Goal: Information Seeking & Learning: Learn about a topic

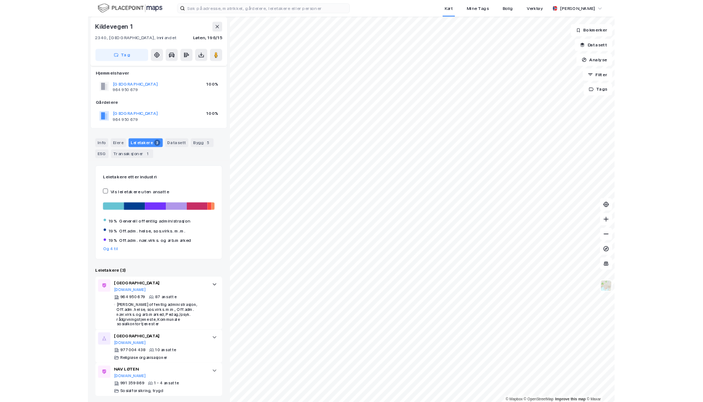
scroll to position [8, 0]
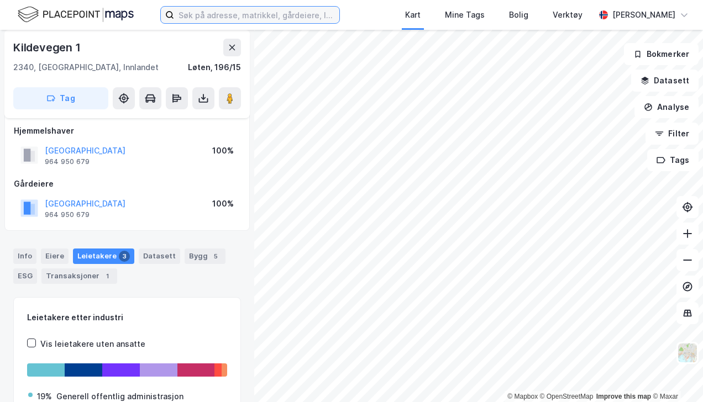
click at [281, 14] on input at bounding box center [256, 15] width 165 height 17
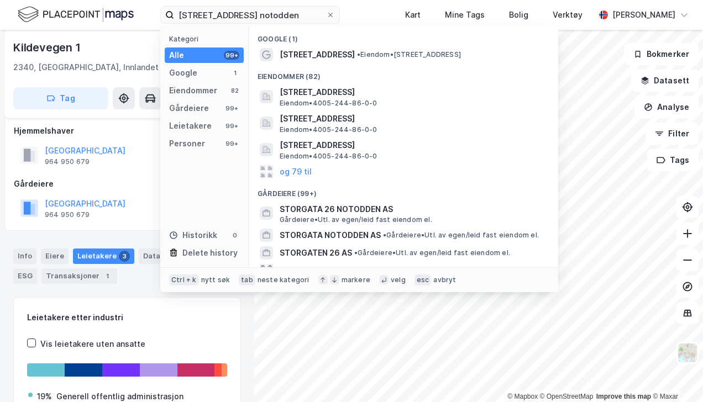
click at [316, 92] on span "Storgata 26A, 3674, NOTODDEN, NOTODDEN" at bounding box center [412, 92] width 265 height 13
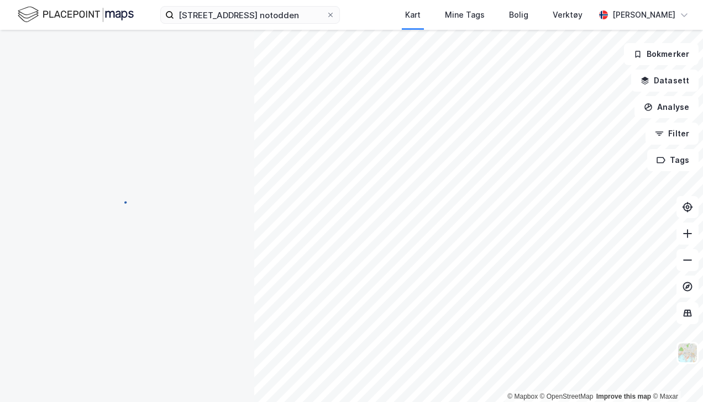
scroll to position [1, 0]
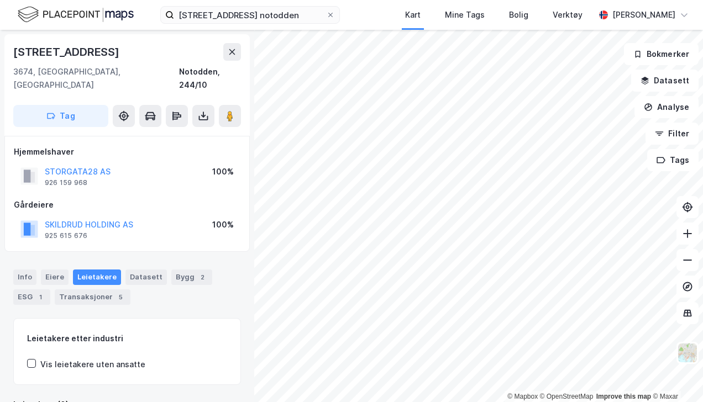
scroll to position [1, 0]
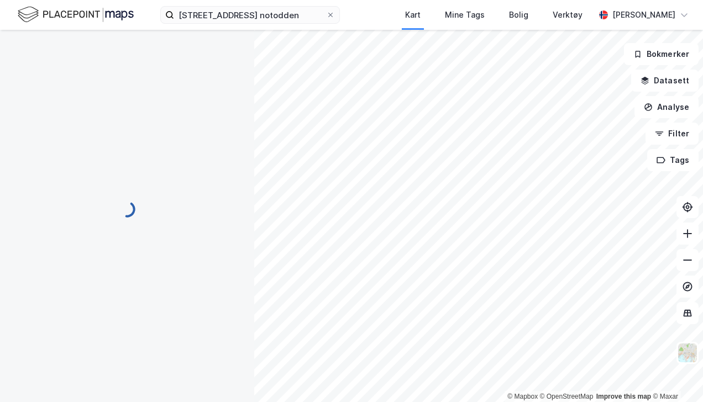
scroll to position [1, 0]
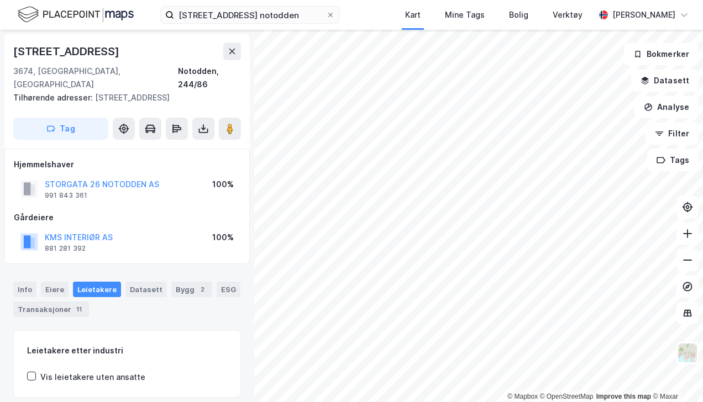
click at [0, 0] on button "STORGATA 26 NOTODDEN AS" at bounding box center [0, 0] width 0 height 0
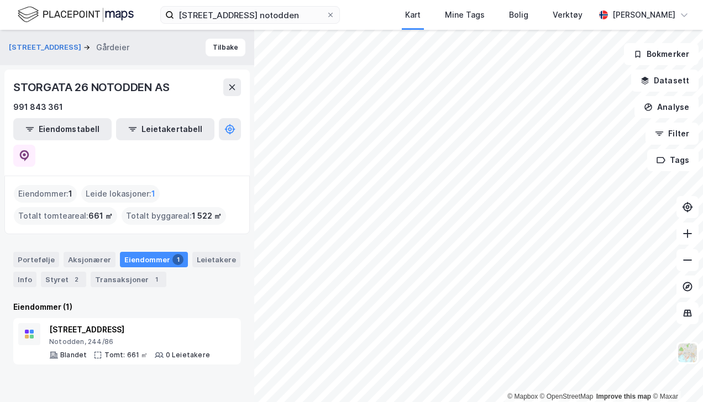
click at [76, 252] on div "Aksjonærer" at bounding box center [90, 259] width 52 height 15
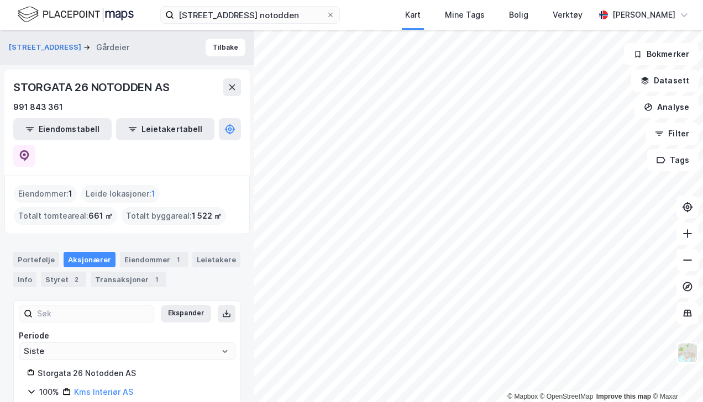
scroll to position [15, 0]
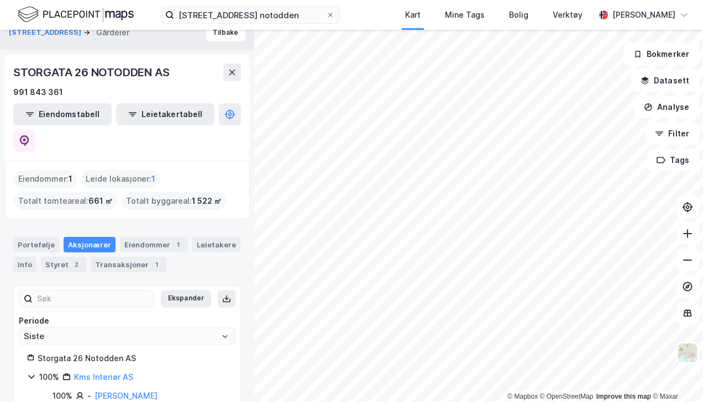
click at [103, 372] on link "Kms Interiør AS" at bounding box center [103, 376] width 59 height 9
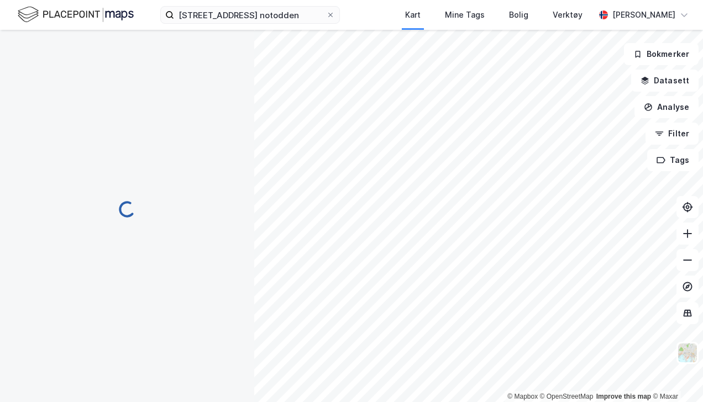
scroll to position [0, 0]
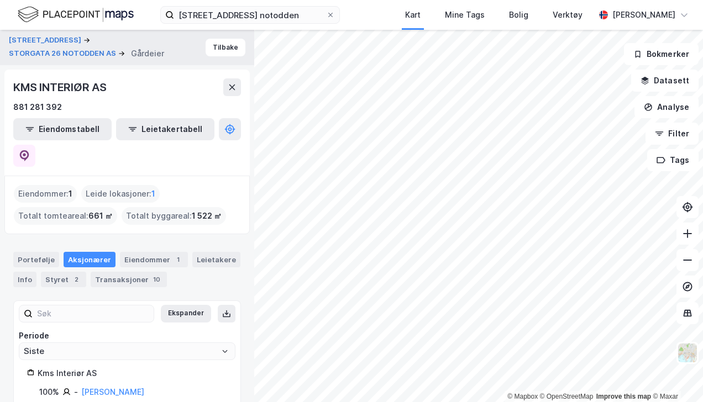
click at [123, 387] on link "Kristoffersen Hakon" at bounding box center [112, 391] width 63 height 9
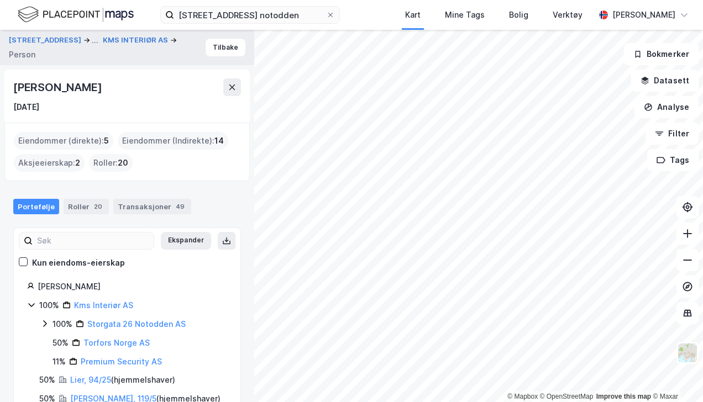
click at [234, 82] on button at bounding box center [232, 87] width 18 height 18
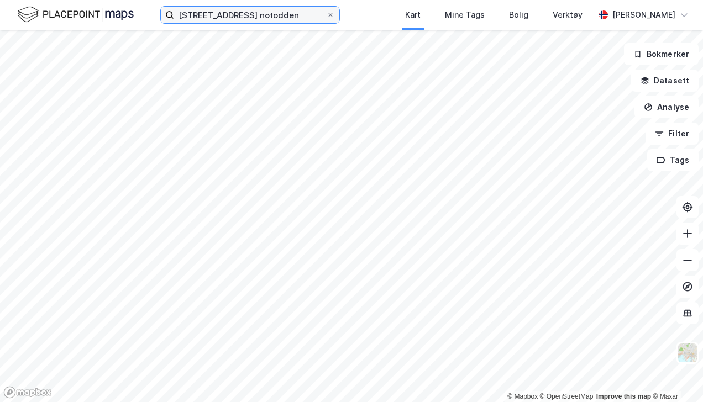
click at [263, 14] on input "storgata 26 notodden" at bounding box center [250, 15] width 152 height 17
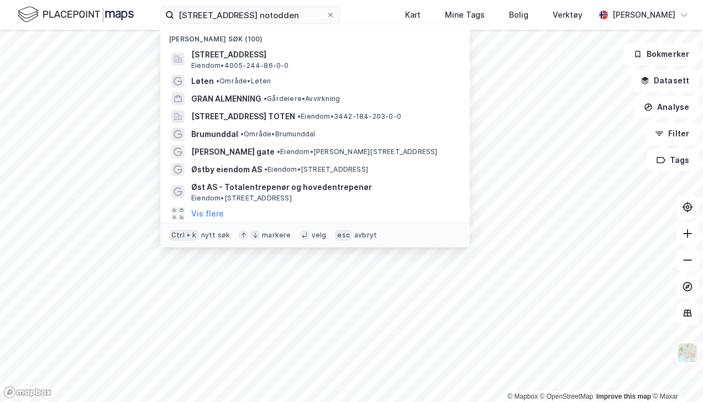
click at [262, 54] on span "Storgata 26A, 3674, NOTODDEN, NOTODDEN" at bounding box center [323, 54] width 265 height 13
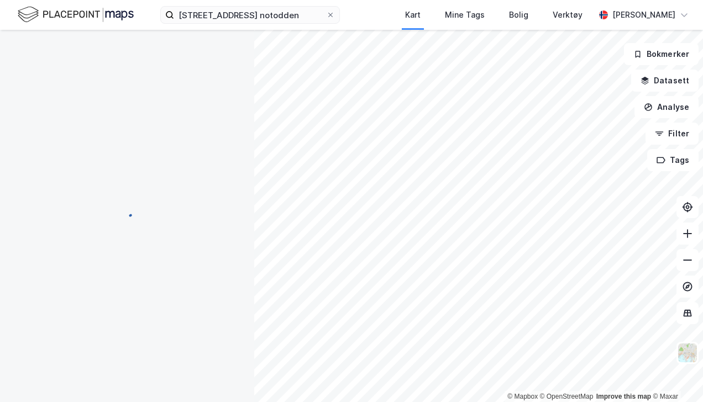
scroll to position [1, 0]
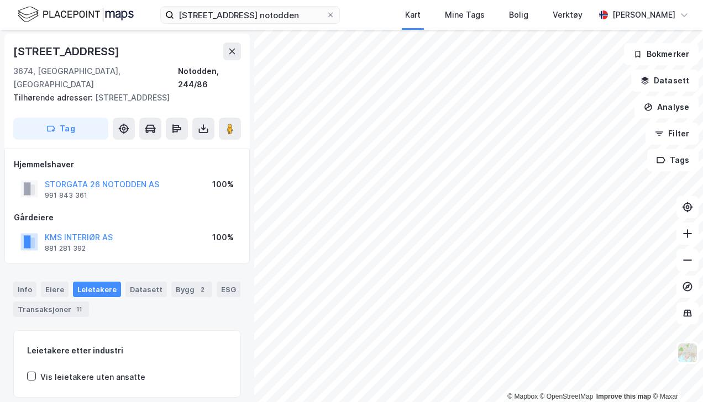
click at [104, 282] on div "Leietakere" at bounding box center [97, 289] width 48 height 15
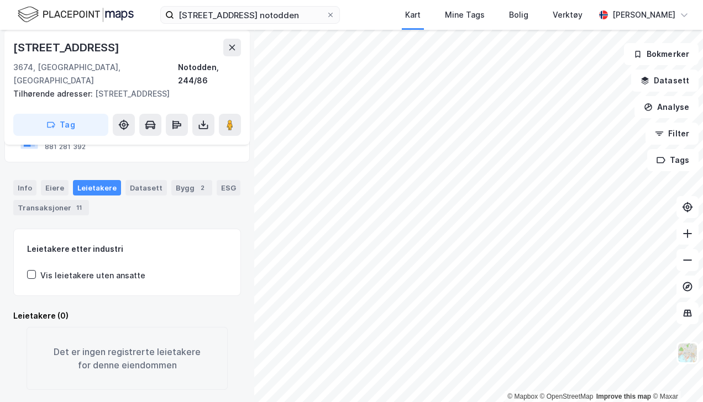
scroll to position [0, 0]
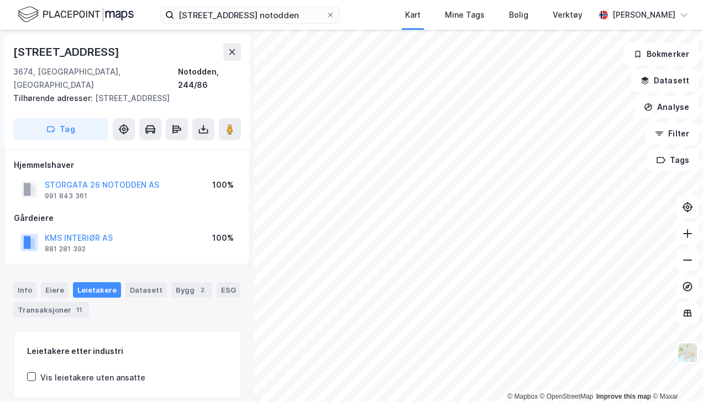
click at [179, 282] on div "Bygg 2" at bounding box center [191, 289] width 41 height 15
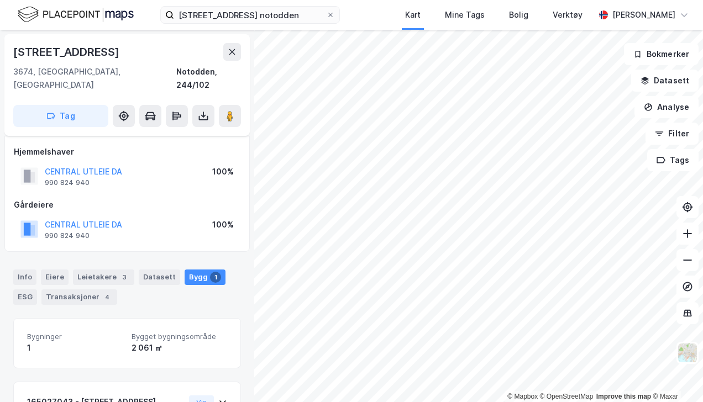
scroll to position [55, 0]
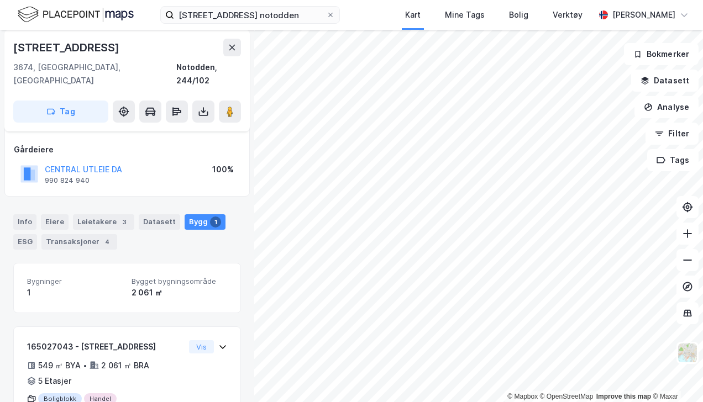
click at [98, 214] on div "Leietakere 3" at bounding box center [103, 221] width 61 height 15
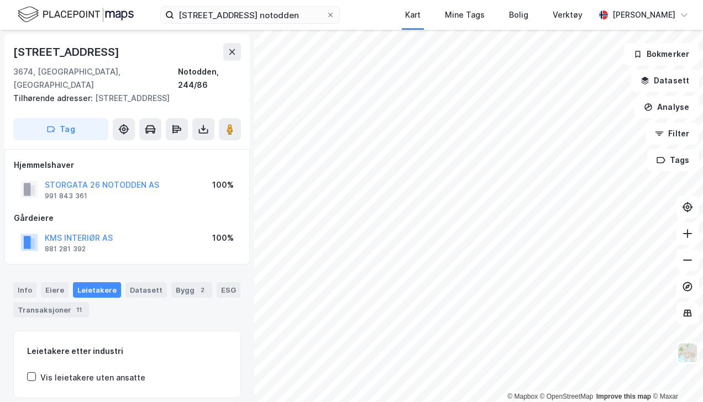
scroll to position [1, 0]
click at [232, 123] on image at bounding box center [230, 128] width 7 height 11
click at [0, 0] on button "STORGATA 26 NOTODDEN AS" at bounding box center [0, 0] width 0 height 0
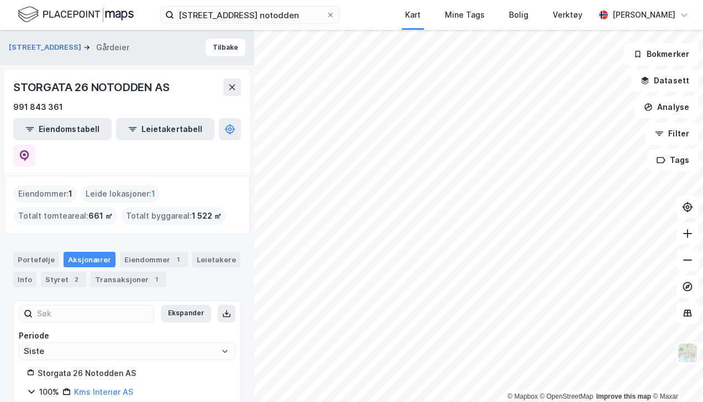
click at [30, 150] on icon at bounding box center [24, 155] width 11 height 11
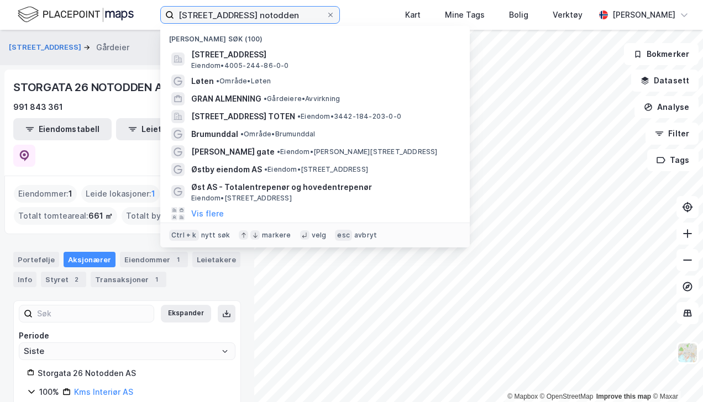
drag, startPoint x: 273, startPoint y: 15, endPoint x: 128, endPoint y: 11, distance: 144.8
click at [128, 11] on div "storgata 26 notodden Nylige søk (100) Storgata 26A, 3674, NOTODDEN, NOTODDEN Ei…" at bounding box center [351, 15] width 703 height 30
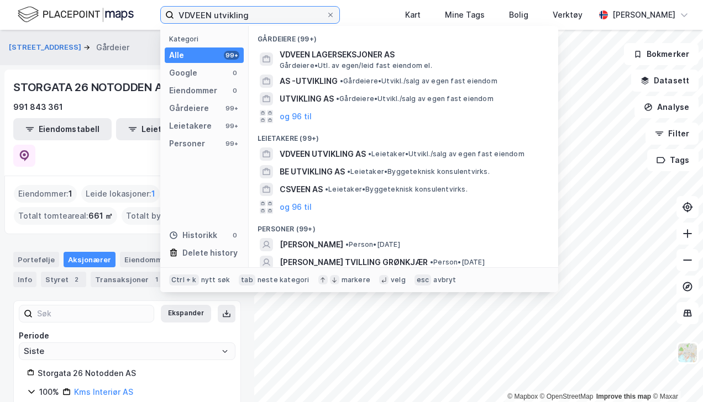
type input "VDVEEN utvikling"
click at [332, 151] on span "VDVEEN UTVIKLING AS" at bounding box center [323, 154] width 86 height 13
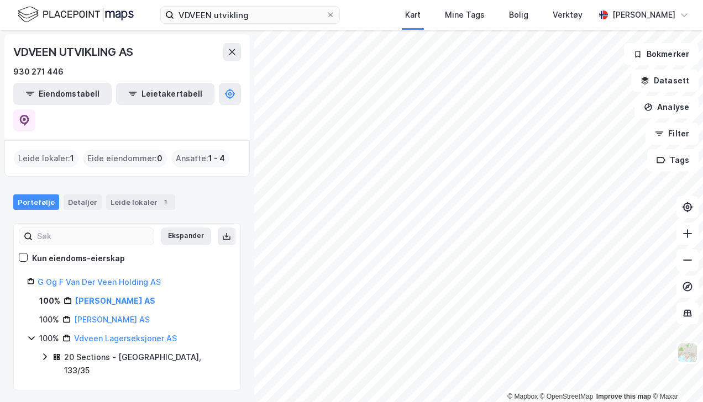
click at [126, 315] on link "Vdveen Eiendom AS" at bounding box center [112, 319] width 76 height 9
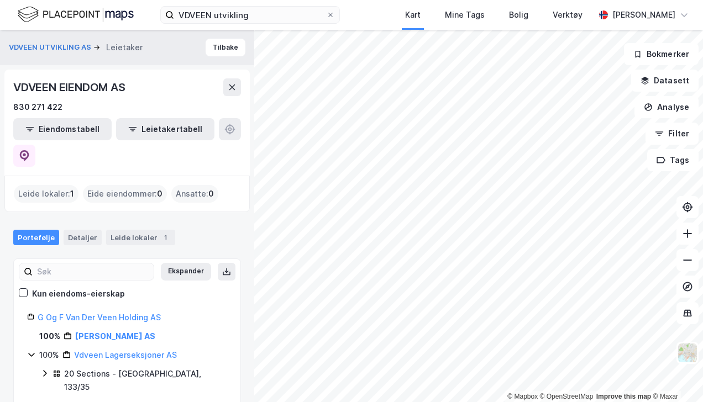
click at [32, 185] on div "Leide lokaler : 1" at bounding box center [46, 194] width 65 height 18
click at [143, 230] on div "Leide lokaler 1" at bounding box center [140, 237] width 69 height 15
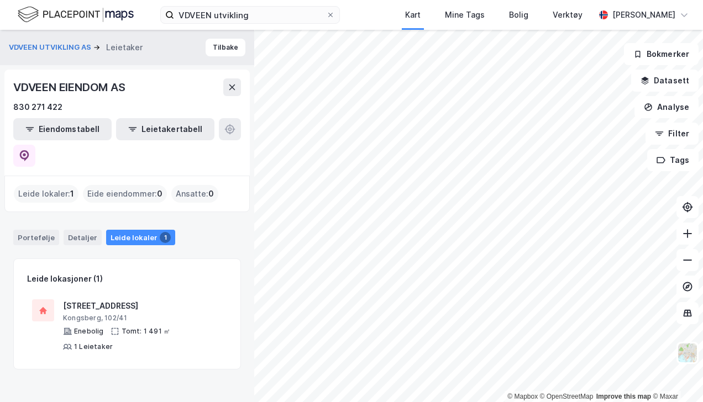
click at [104, 299] on div "Voldenveien 86" at bounding box center [142, 305] width 159 height 13
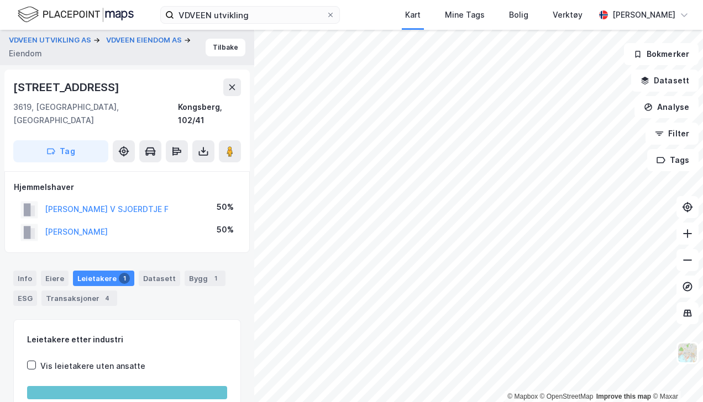
scroll to position [1, 0]
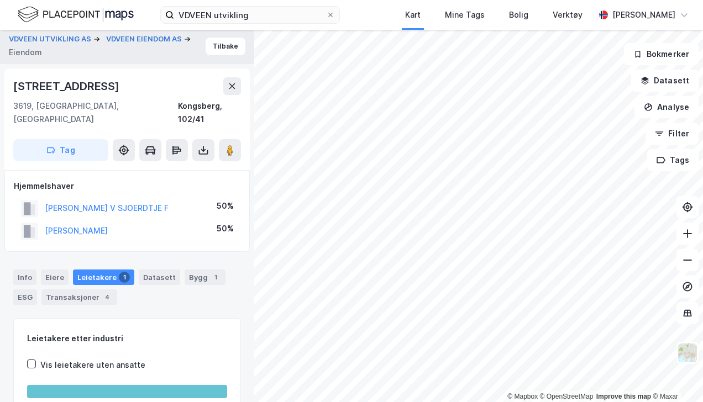
click at [219, 47] on button "Tilbake" at bounding box center [226, 47] width 40 height 18
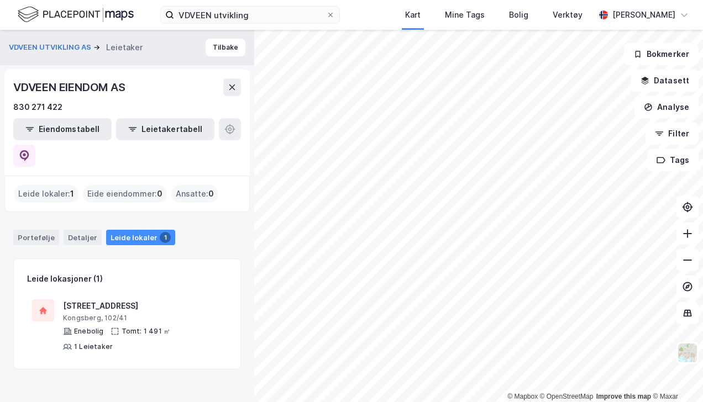
click at [221, 49] on button "Tilbake" at bounding box center [226, 48] width 40 height 18
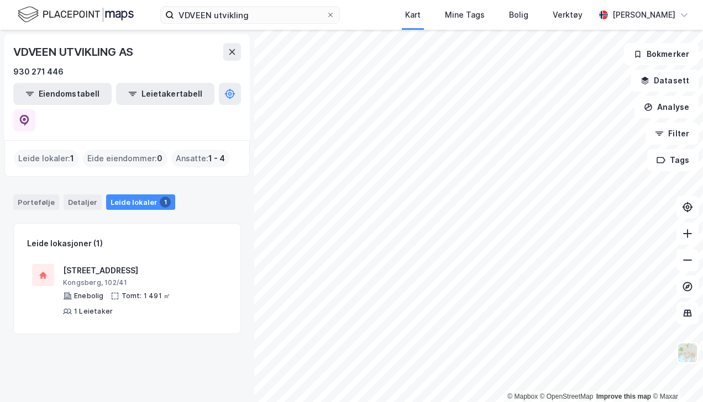
click at [229, 49] on icon at bounding box center [232, 52] width 9 height 9
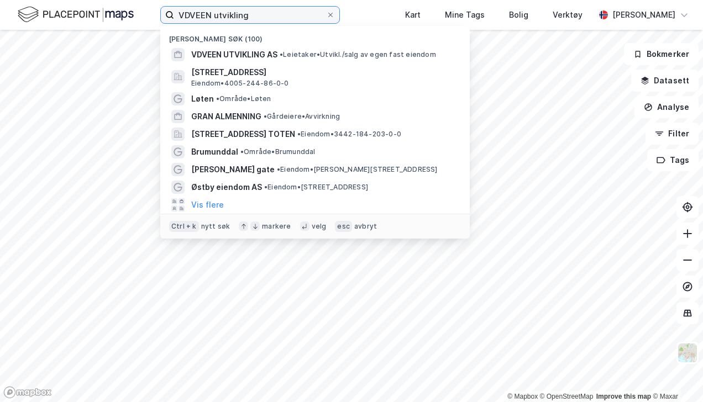
click at [280, 13] on input "VDVEEN utvikling" at bounding box center [250, 15] width 152 height 17
click at [246, 72] on span "Storgata 26A, 3674, NOTODDEN, NOTODDEN" at bounding box center [323, 72] width 265 height 13
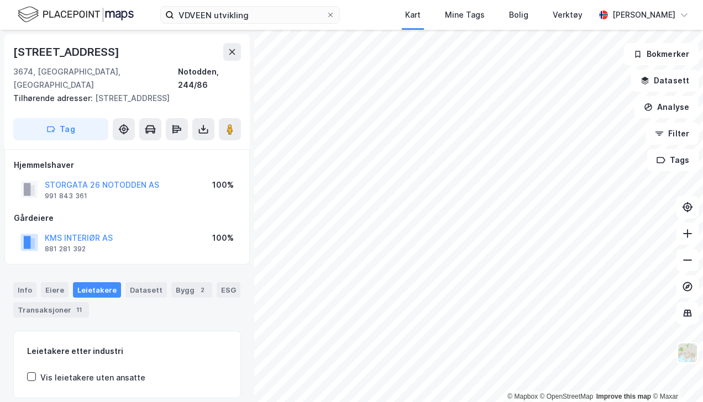
scroll to position [1, 0]
click at [32, 301] on div "Transaksjoner 11" at bounding box center [51, 308] width 76 height 15
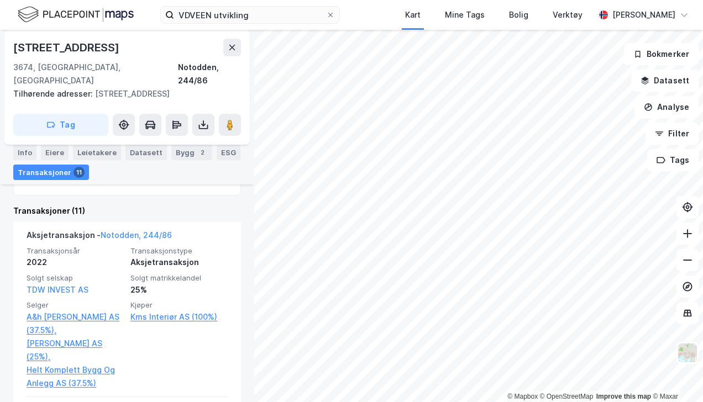
scroll to position [288, 0]
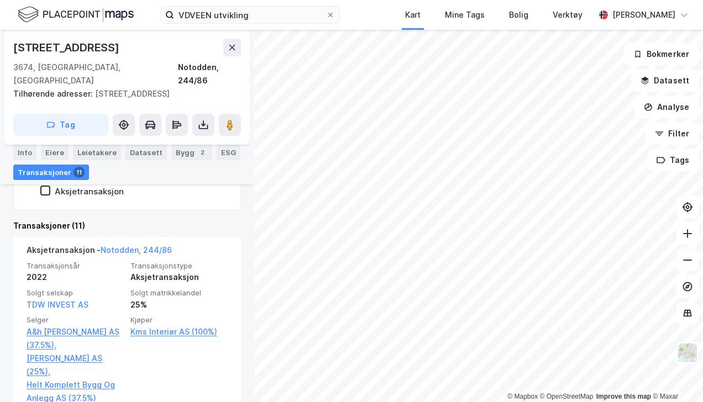
click at [231, 45] on icon at bounding box center [232, 47] width 9 height 9
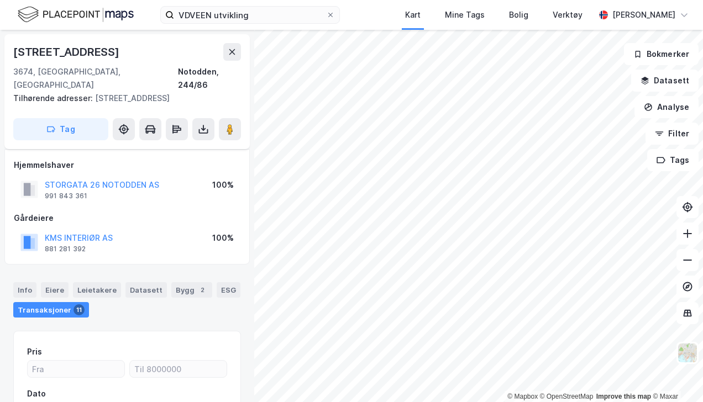
scroll to position [122, 0]
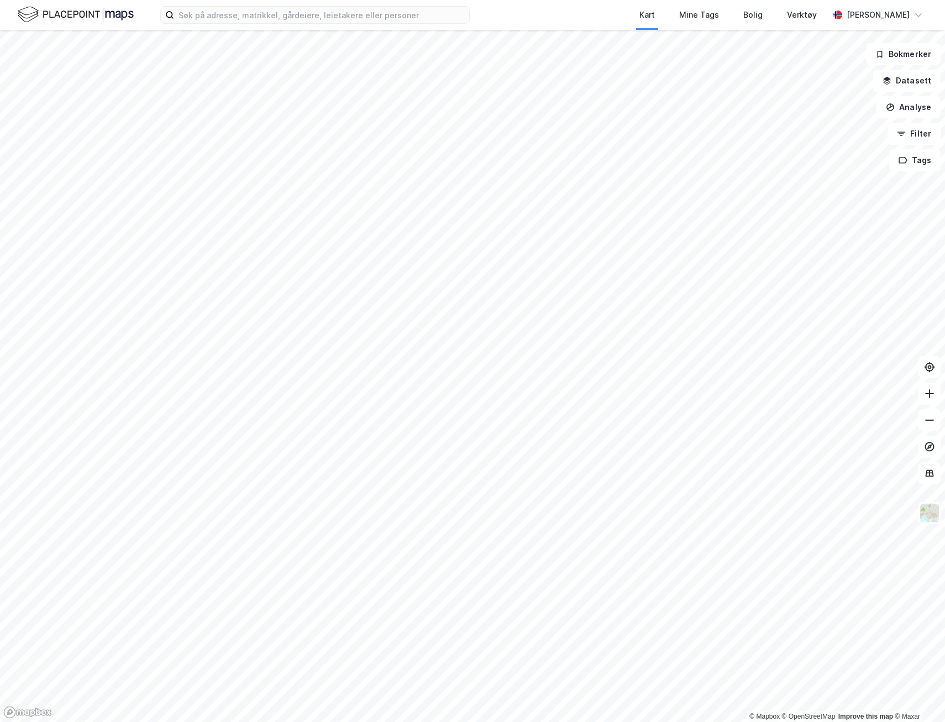
click at [85, 10] on img at bounding box center [76, 14] width 116 height 19
